Goal: Task Accomplishment & Management: Complete application form

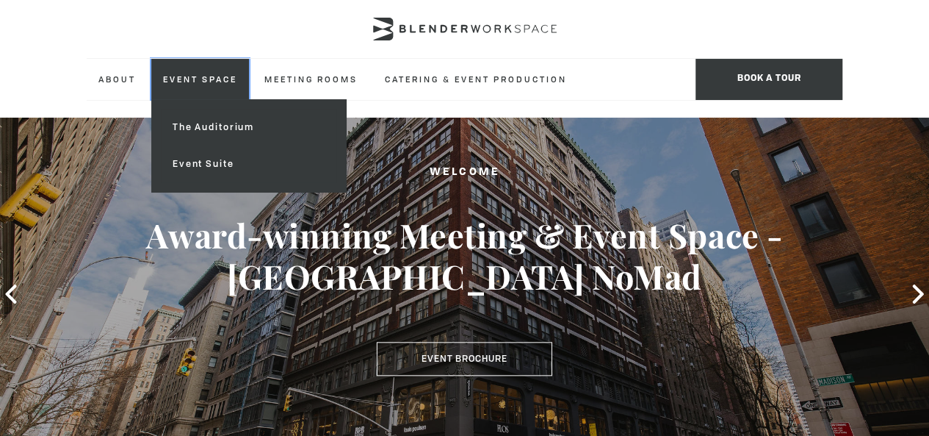
click at [249, 77] on link "Event Space" at bounding box center [200, 79] width 98 height 40
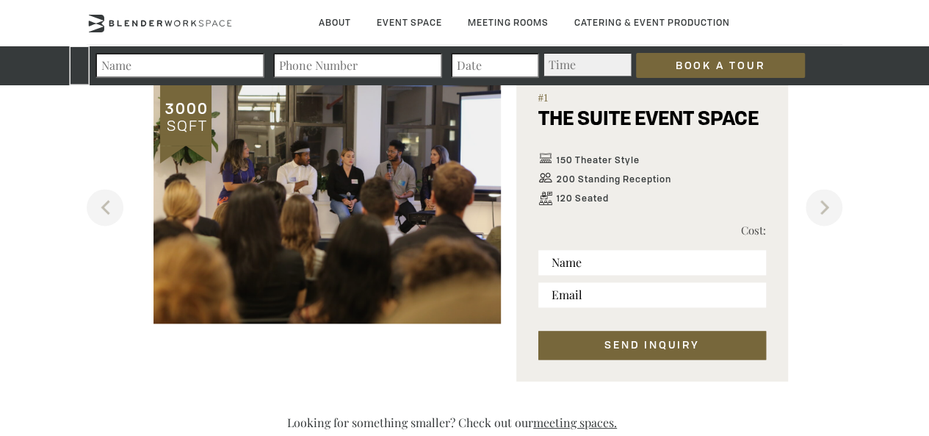
scroll to position [882, 0]
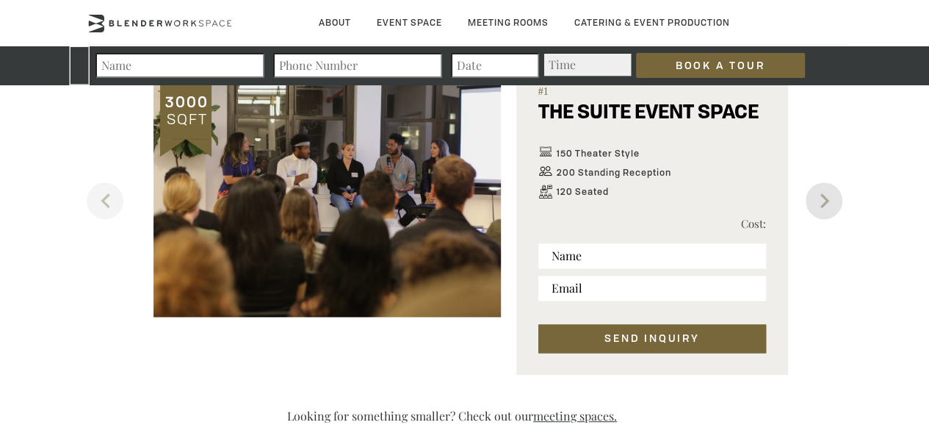
click at [823, 199] on button "Next" at bounding box center [824, 200] width 37 height 37
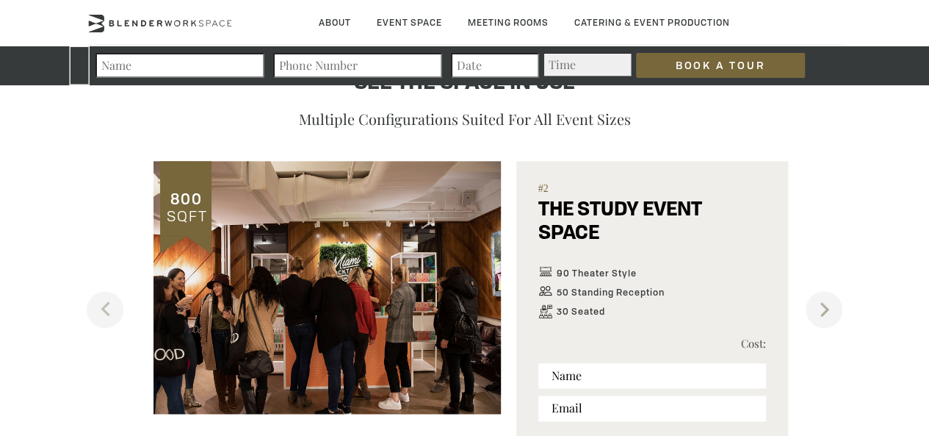
scroll to position [808, 0]
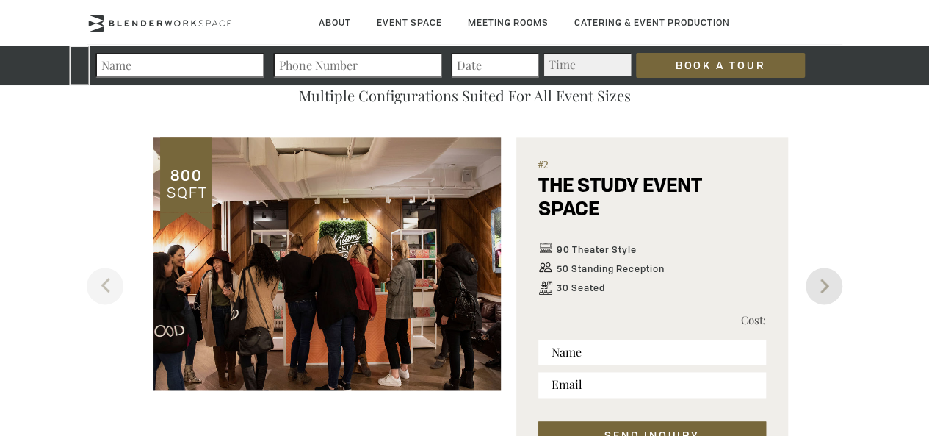
click at [810, 280] on button "Next" at bounding box center [824, 285] width 37 height 37
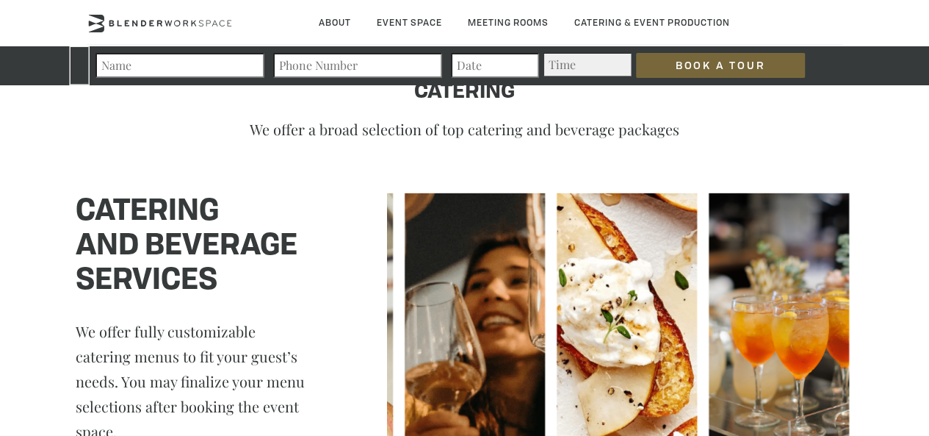
scroll to position [2057, 0]
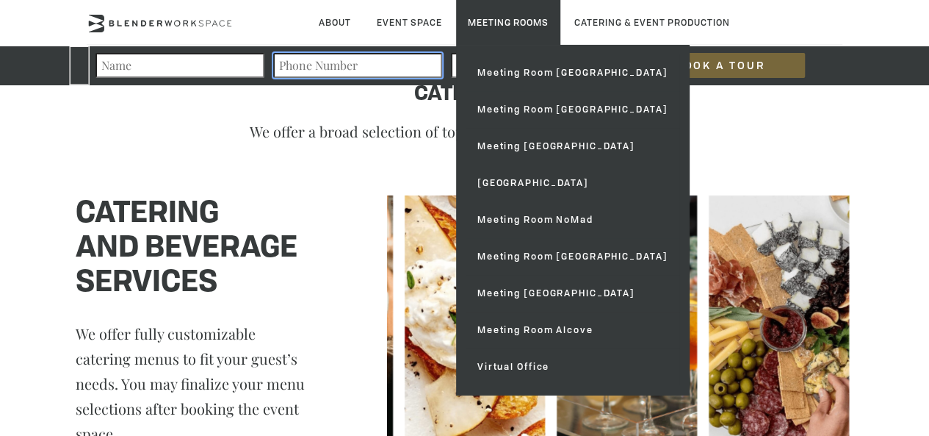
drag, startPoint x: 322, startPoint y: 72, endPoint x: 528, endPoint y: 37, distance: 208.6
click at [325, 69] on input "Contact form" at bounding box center [357, 65] width 169 height 25
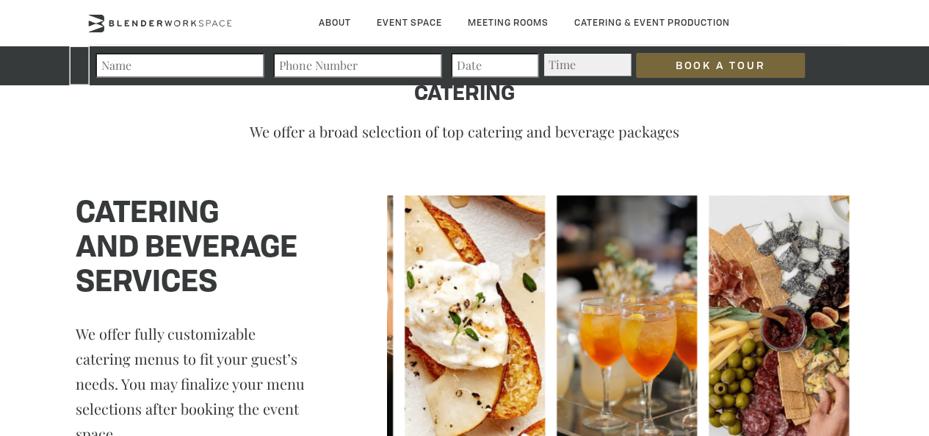
click at [523, 133] on p "We offer a broad selection of top catering and beverage packages" at bounding box center [464, 131] width 837 height 20
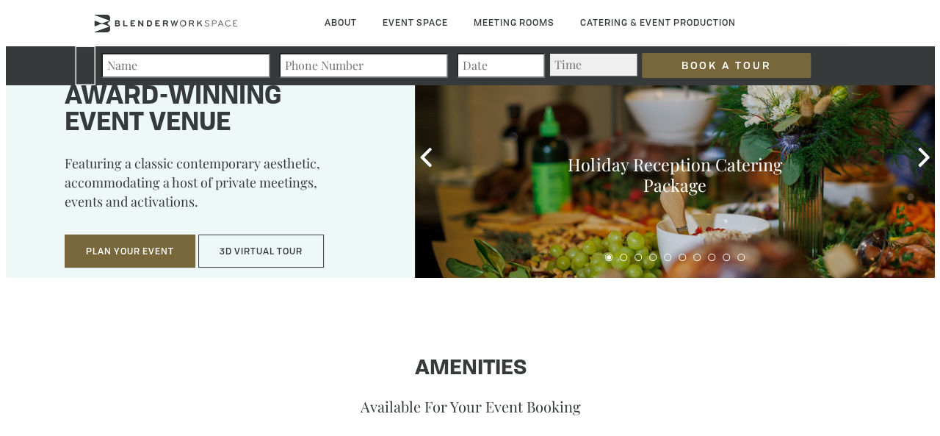
scroll to position [0, 0]
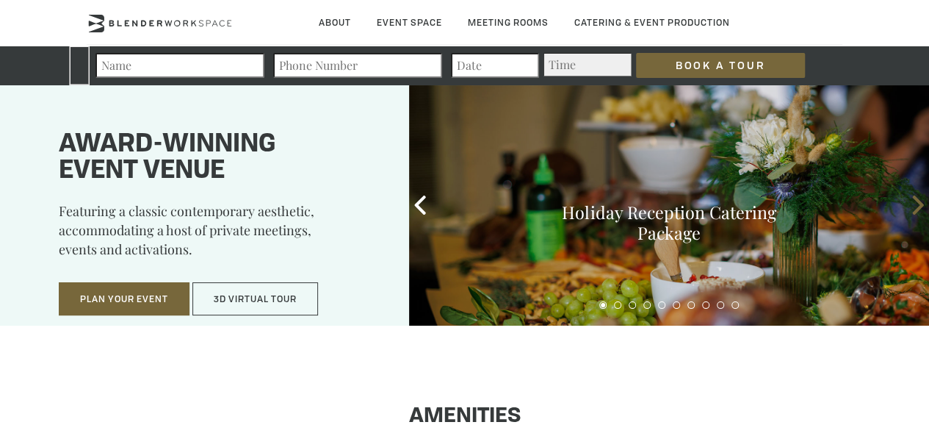
click at [913, 212] on icon at bounding box center [918, 204] width 19 height 19
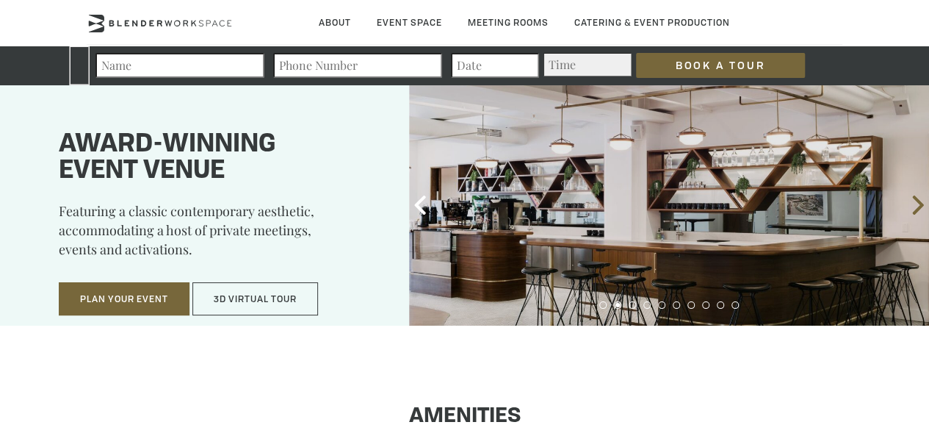
click at [913, 212] on icon at bounding box center [918, 204] width 11 height 19
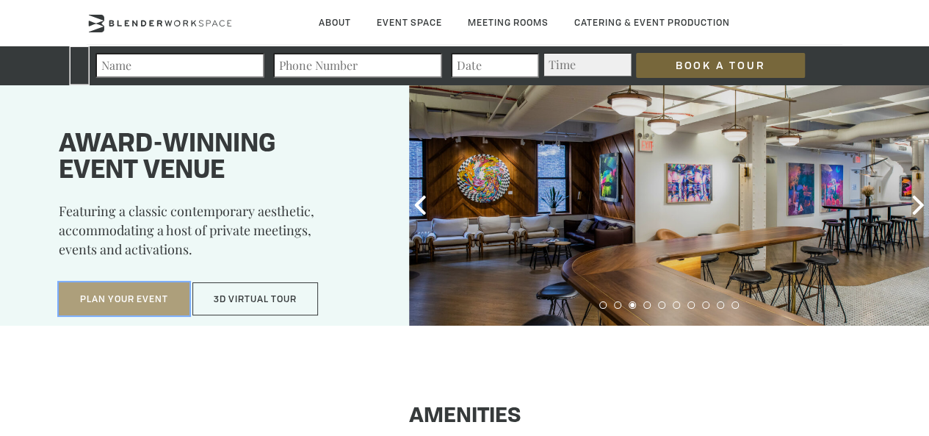
click at [79, 302] on button "Plan Your Event" at bounding box center [124, 299] width 131 height 34
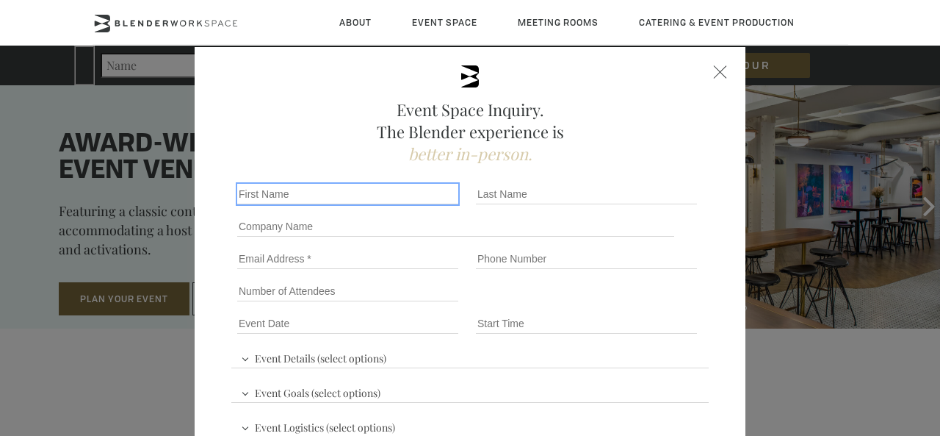
click at [307, 187] on input "First name *" at bounding box center [347, 194] width 221 height 21
type input "[PERSON_NAME]"
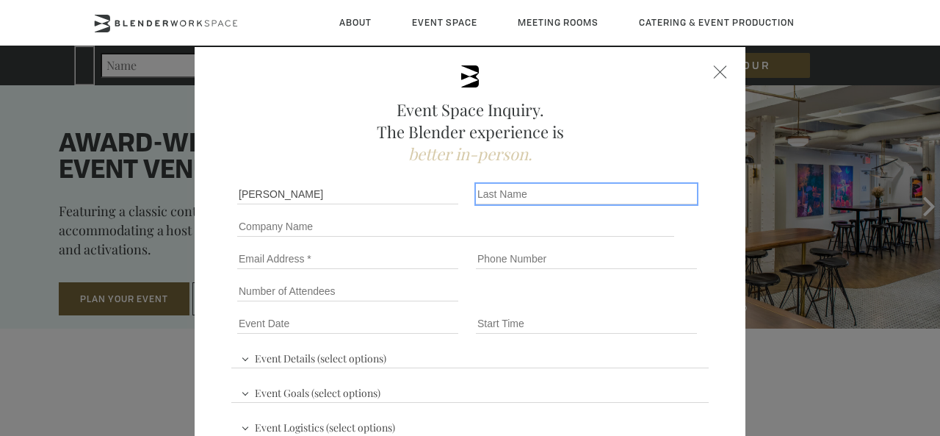
click at [578, 187] on input "Last name *" at bounding box center [586, 194] width 221 height 21
type input "[PERSON_NAME]"
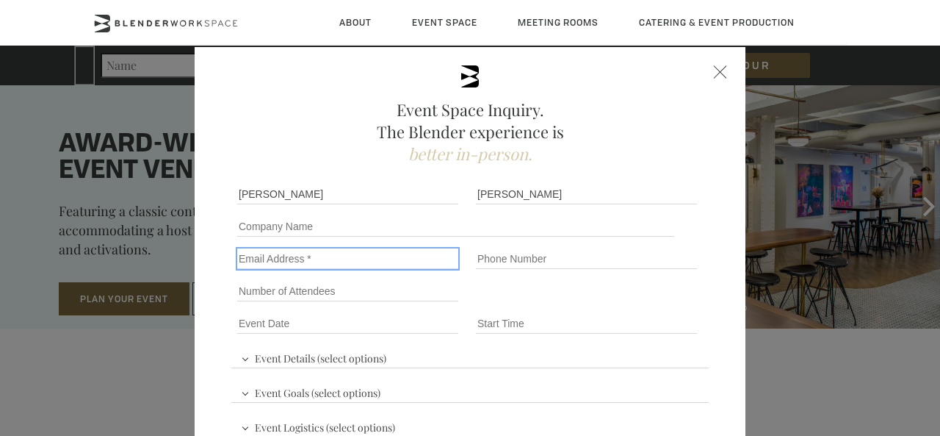
click at [330, 265] on input "Email" at bounding box center [347, 258] width 221 height 21
type input "[EMAIL_ADDRESS][DOMAIN_NAME]"
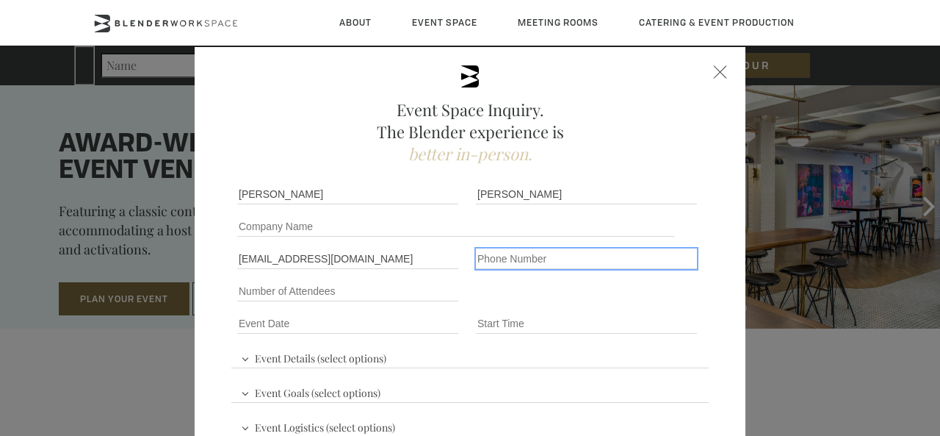
click at [511, 259] on input "Phone number" at bounding box center [586, 258] width 221 height 21
type input "[PHONE_NUMBER]"
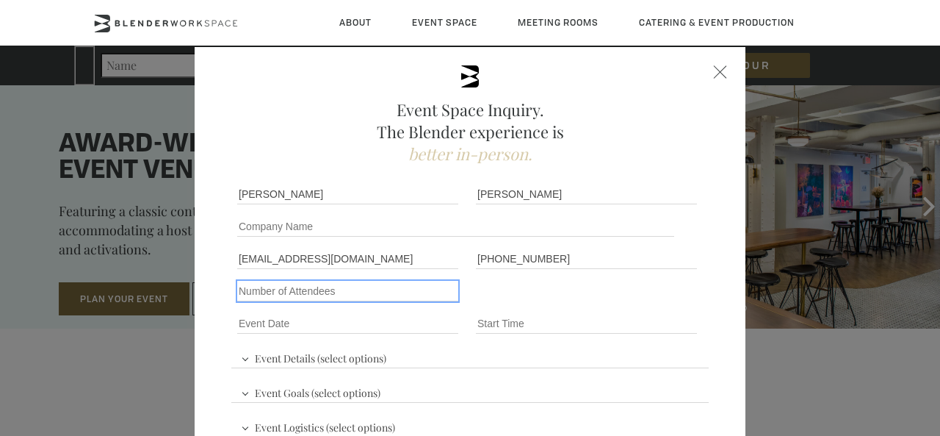
click at [314, 299] on input "Number of Attendees" at bounding box center [347, 291] width 221 height 21
type input "150"
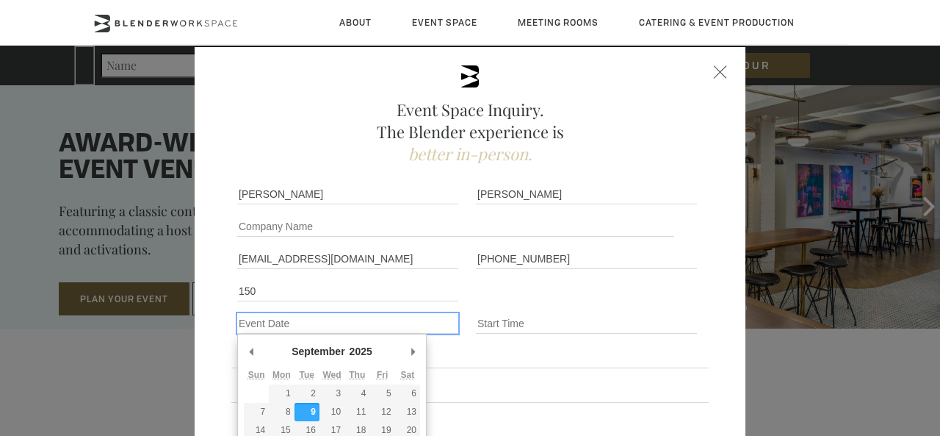
click at [312, 325] on input "Event Date *" at bounding box center [347, 323] width 221 height 21
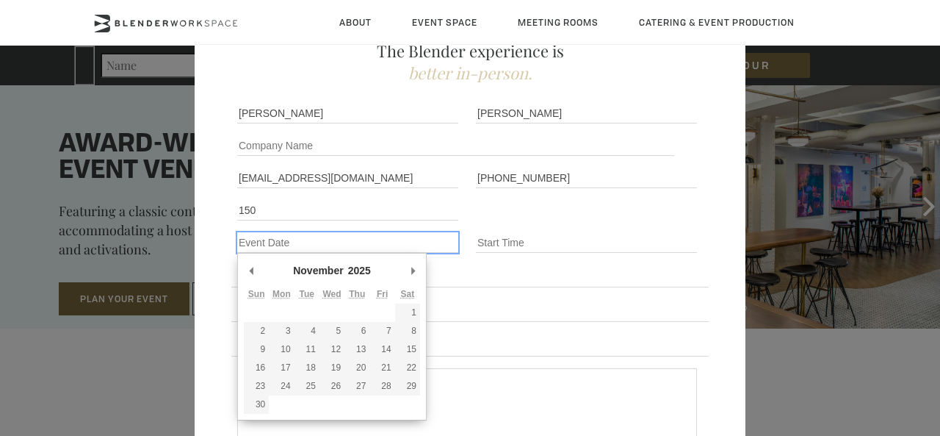
scroll to position [147, 0]
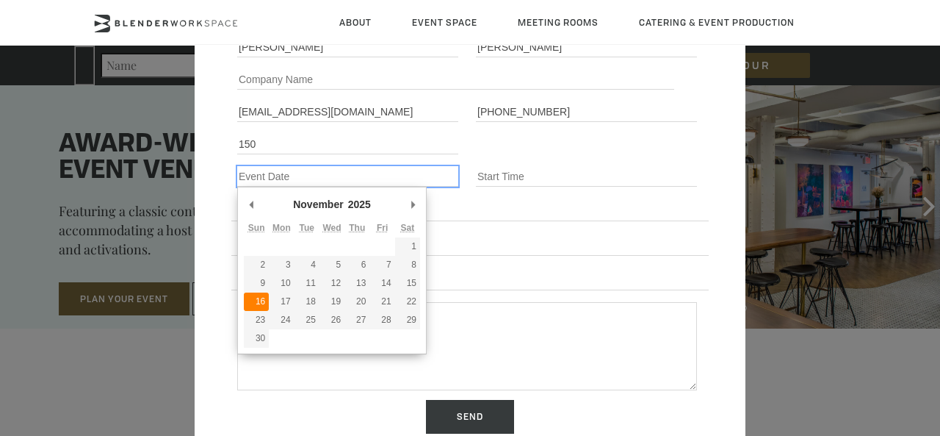
type div "[DATE]"
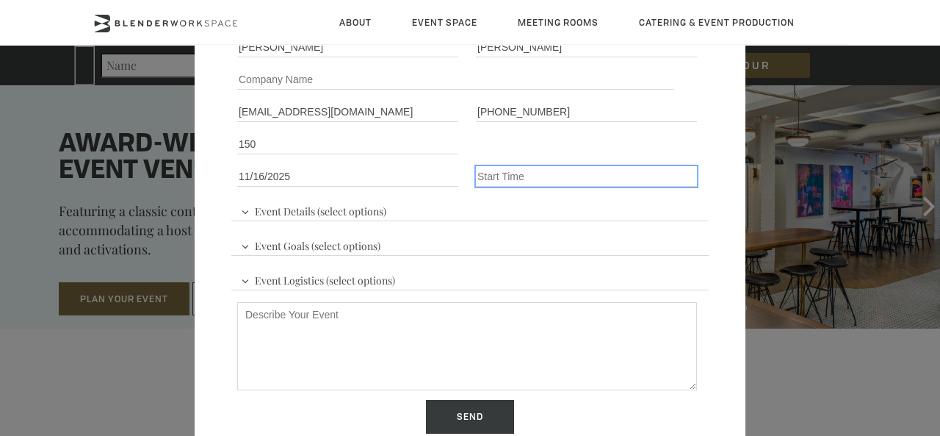
click at [507, 167] on input "Event Time" at bounding box center [586, 176] width 221 height 21
click at [501, 176] on input "Event Time" at bounding box center [586, 176] width 221 height 21
click at [492, 176] on input "1:30 pm" at bounding box center [586, 176] width 221 height 21
type input "1:30 pm"
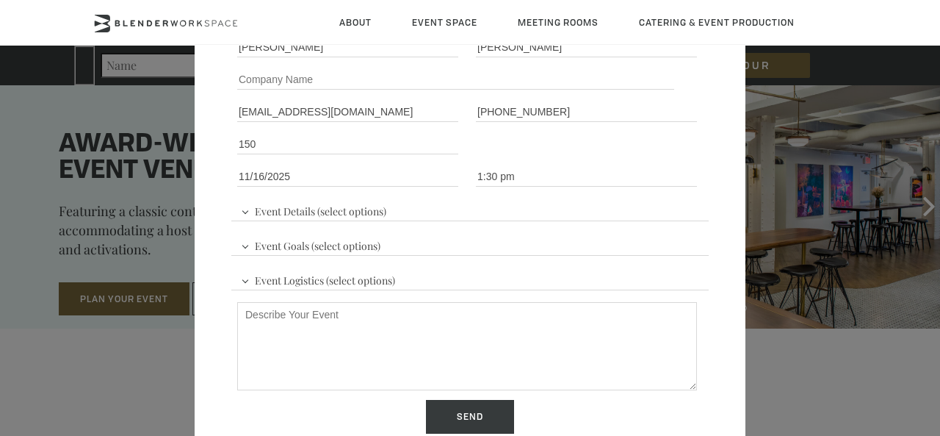
click at [475, 217] on div "Event Details (select options) Conference Workshop Product Launch Trade Show Fu…" at bounding box center [470, 274] width 478 height 163
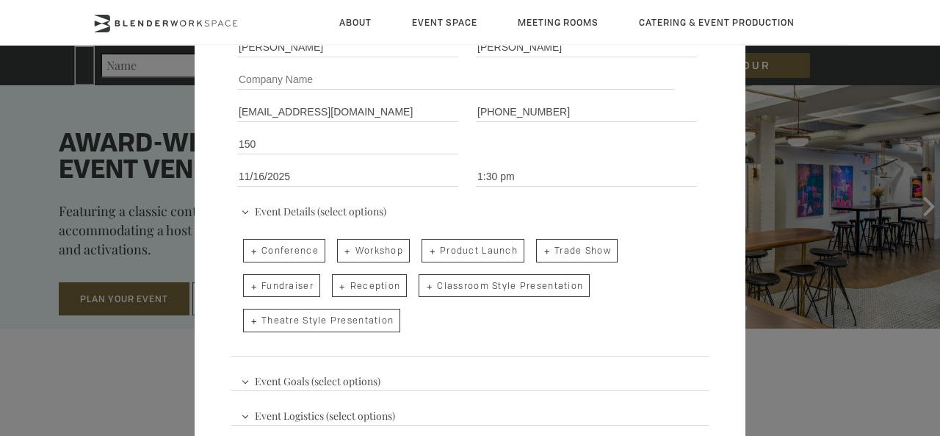
click at [310, 379] on span "Event Goals (select options)" at bounding box center [310, 379] width 147 height 22
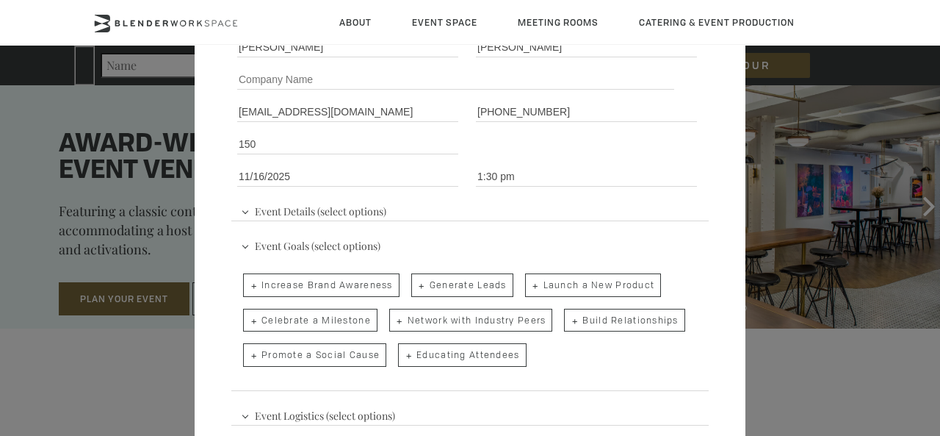
click at [331, 245] on span "Event Goals (select options)" at bounding box center [310, 244] width 147 height 22
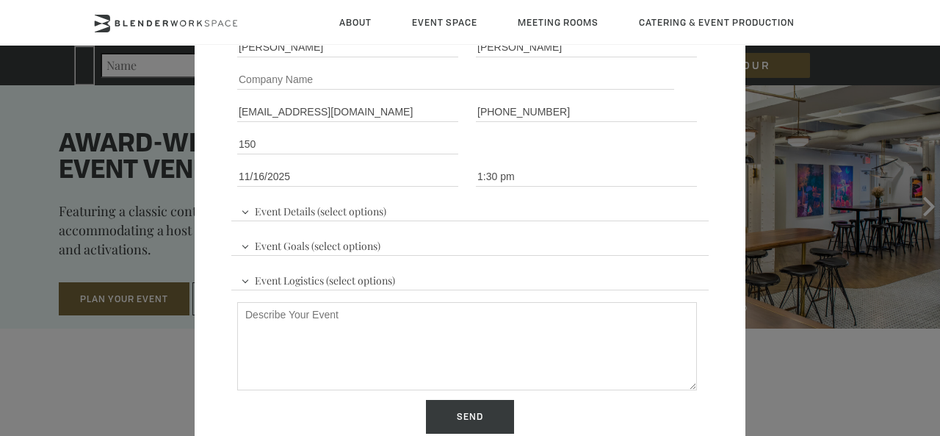
click at [312, 287] on span "Event Logistics (select options)" at bounding box center [318, 278] width 162 height 22
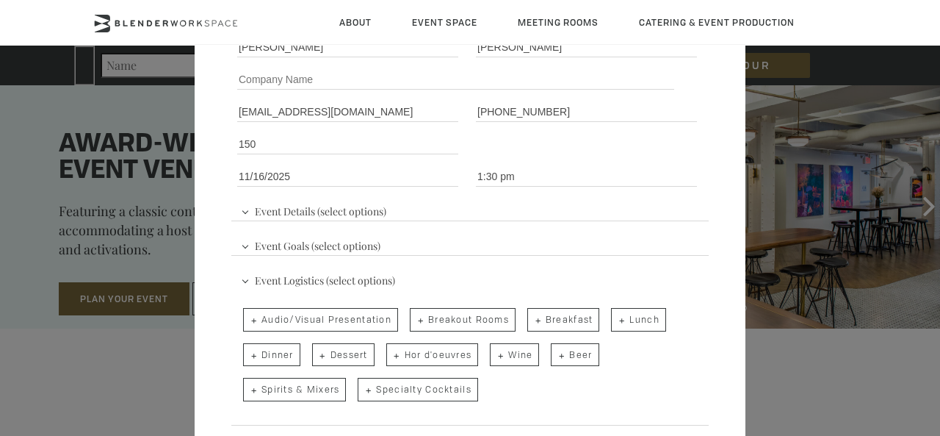
click at [312, 283] on span "Event Logistics (select options)" at bounding box center [318, 278] width 162 height 22
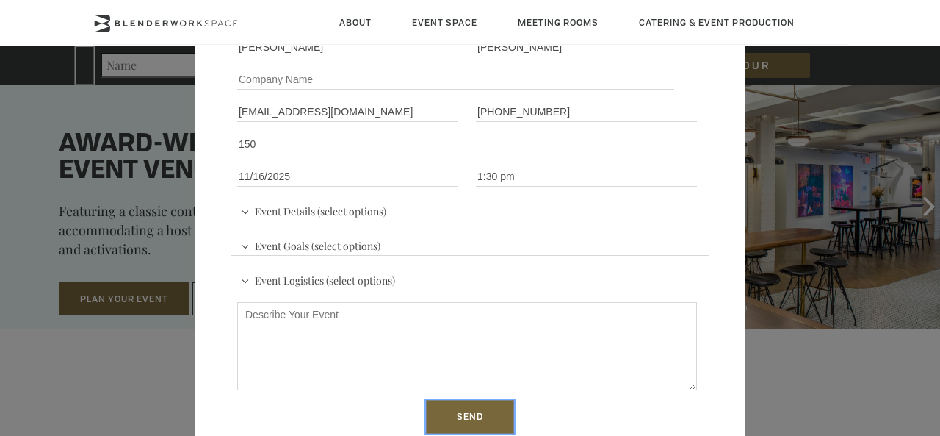
click at [461, 414] on input "Send" at bounding box center [470, 417] width 88 height 34
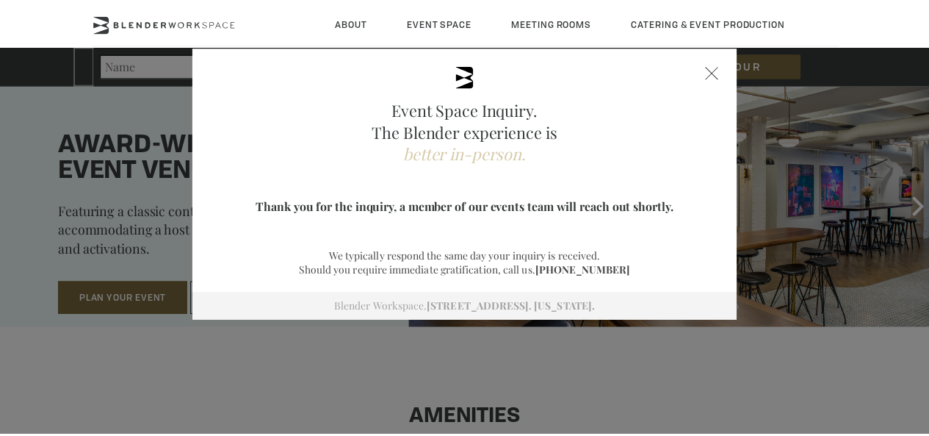
scroll to position [0, 0]
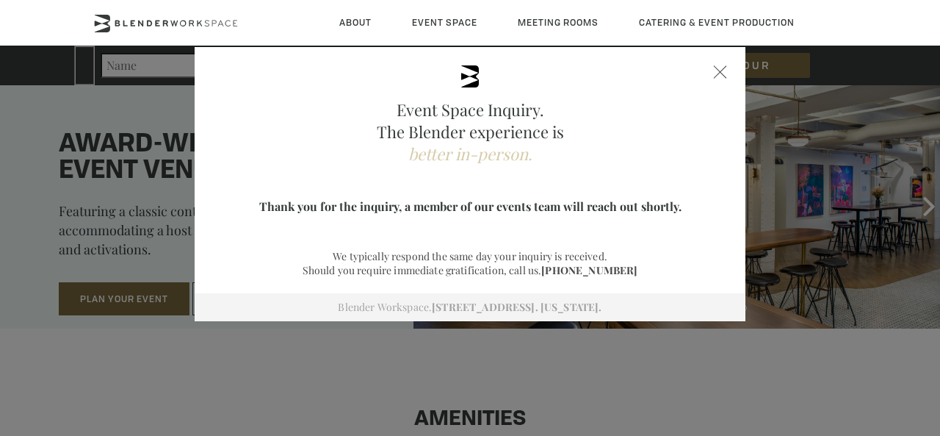
click at [714, 70] on div at bounding box center [720, 71] width 13 height 13
